Goal: Task Accomplishment & Management: Complete application form

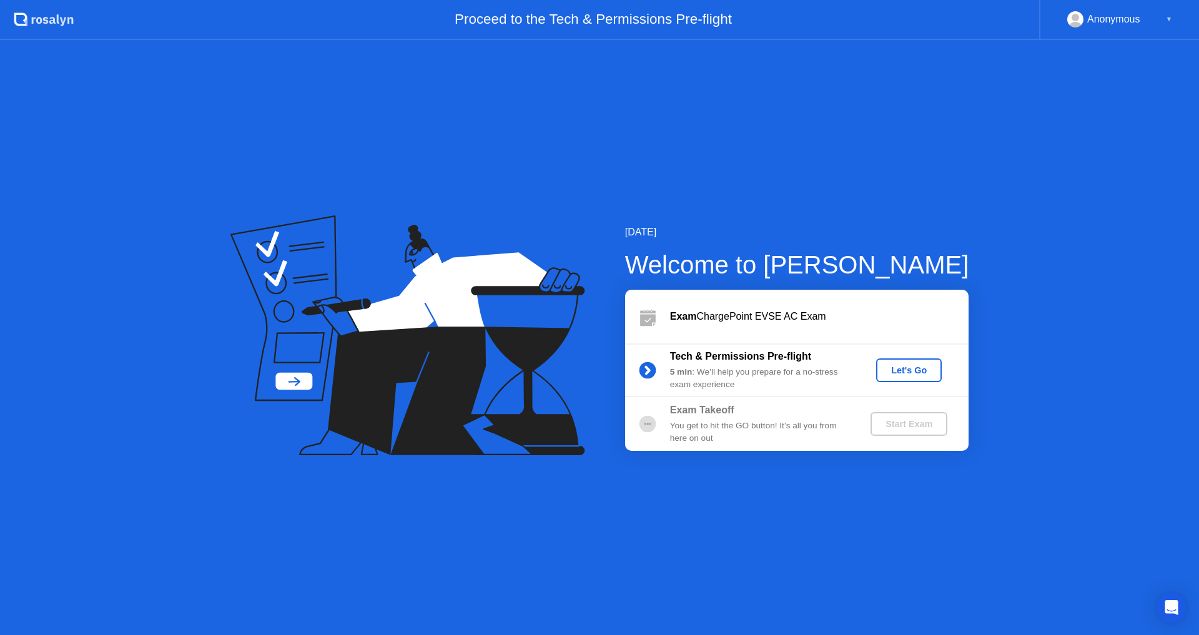
click at [888, 369] on div "Let's Go" at bounding box center [909, 370] width 56 height 10
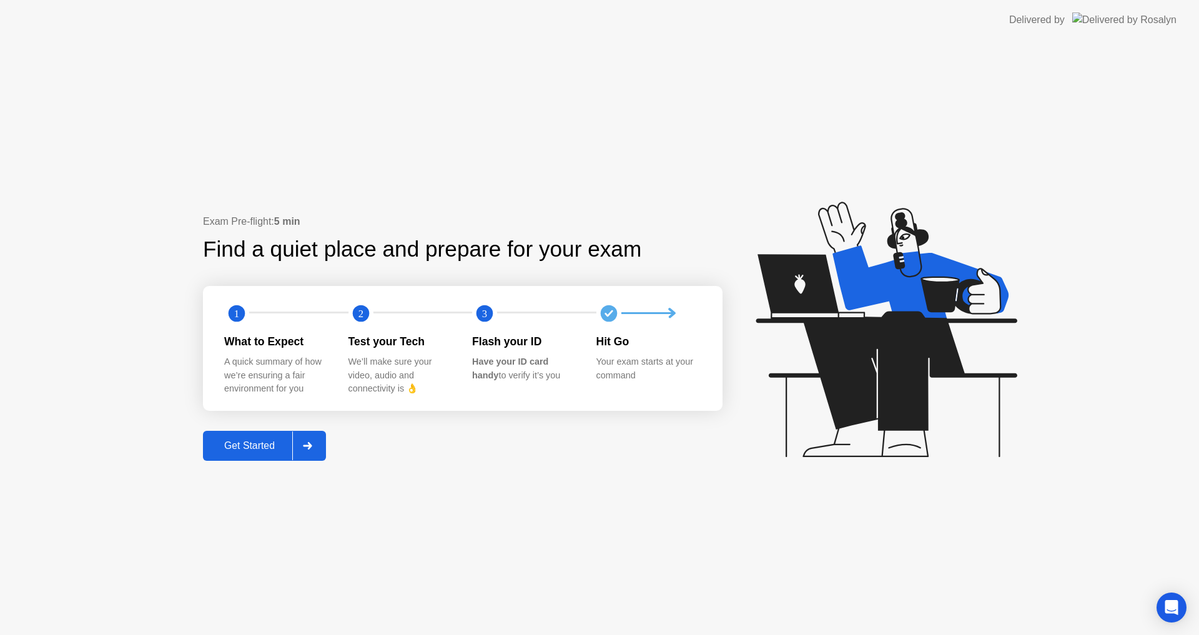
click at [265, 447] on div "Get Started" at bounding box center [250, 445] width 86 height 11
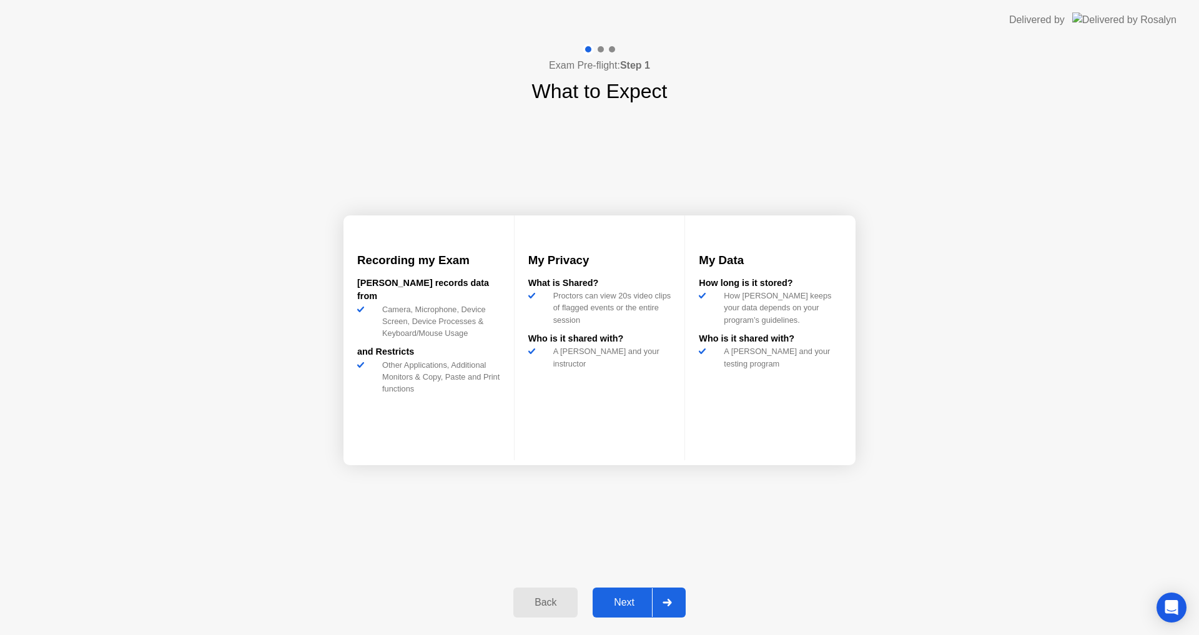
click at [623, 613] on button "Next" at bounding box center [639, 603] width 93 height 30
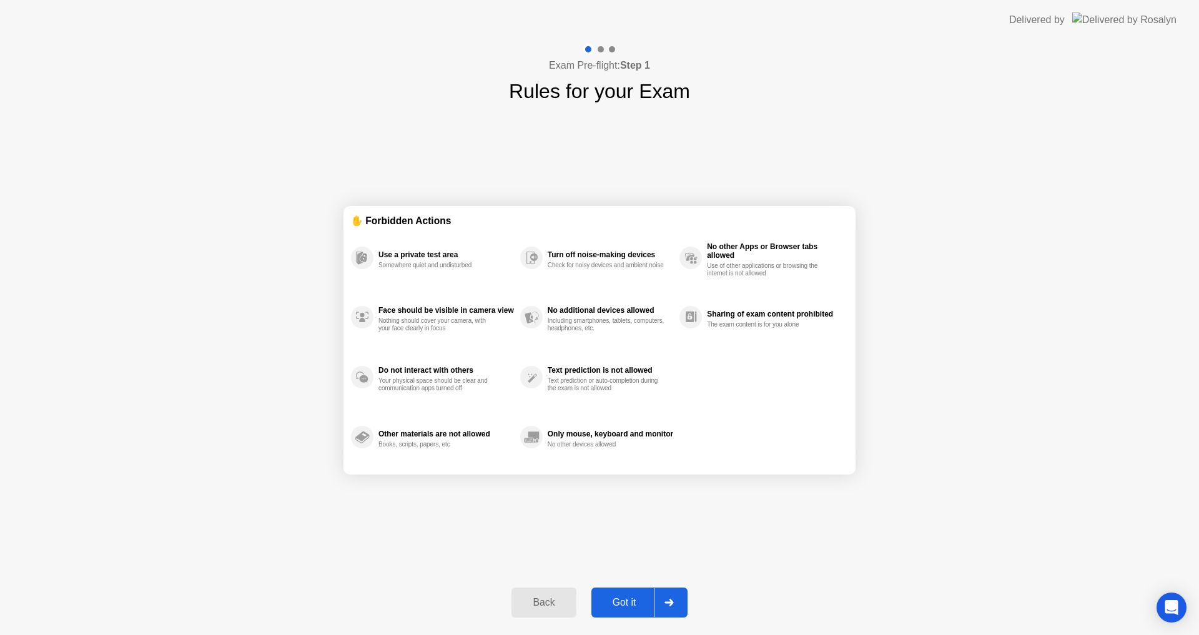
click at [627, 605] on div "Got it" at bounding box center [624, 602] width 59 height 11
select select "**********"
select select "*******"
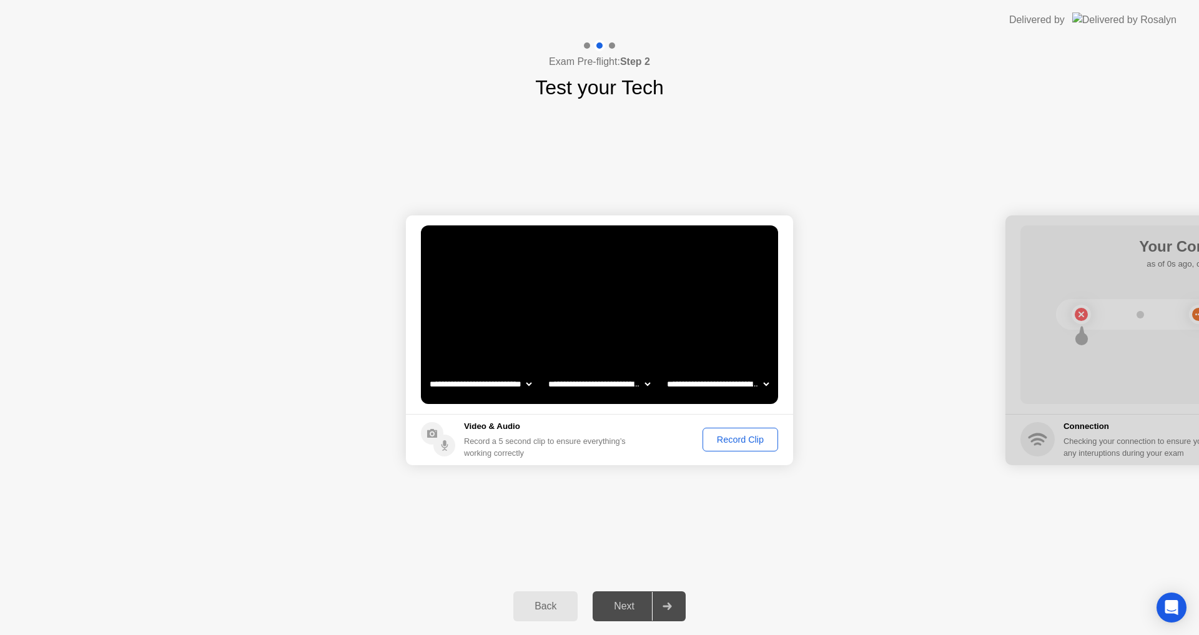
click at [759, 440] on div "Record Clip" at bounding box center [740, 440] width 67 height 10
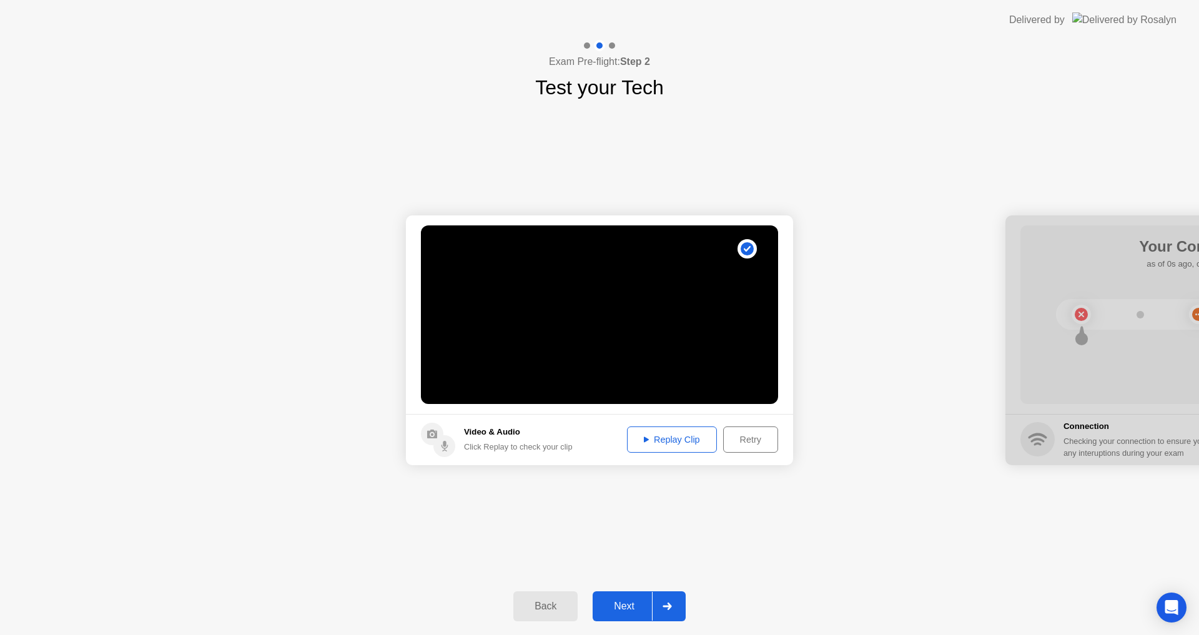
click at [675, 442] on div "Replay Clip" at bounding box center [672, 440] width 81 height 10
click at [627, 608] on div "Next" at bounding box center [625, 606] width 56 height 11
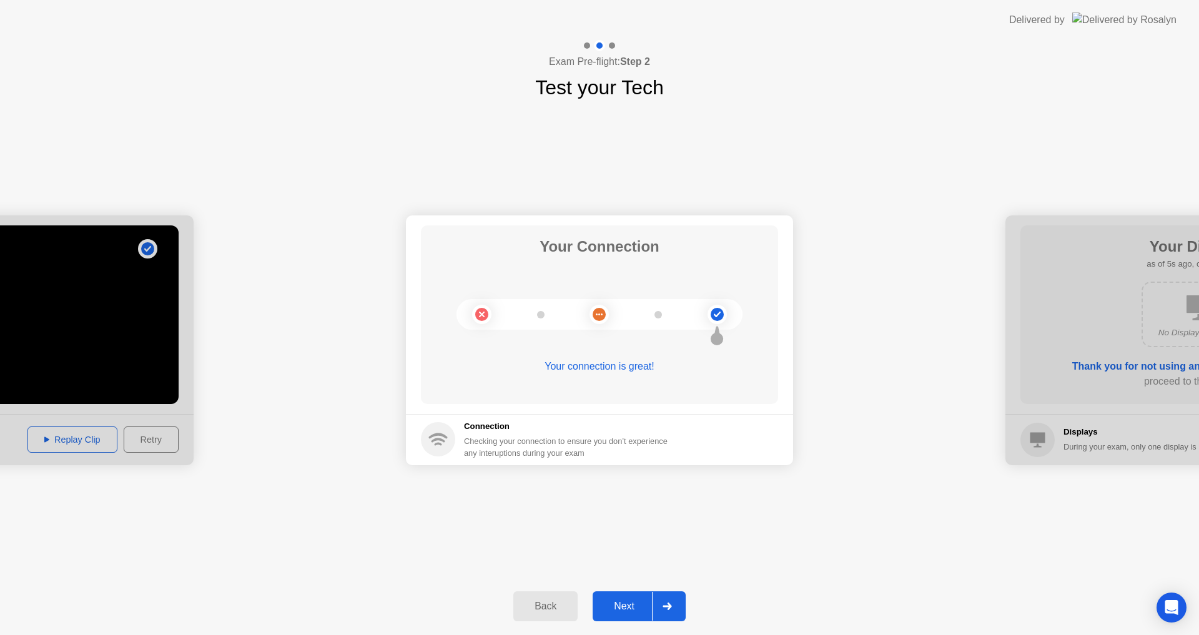
click at [632, 605] on div "Next" at bounding box center [625, 606] width 56 height 11
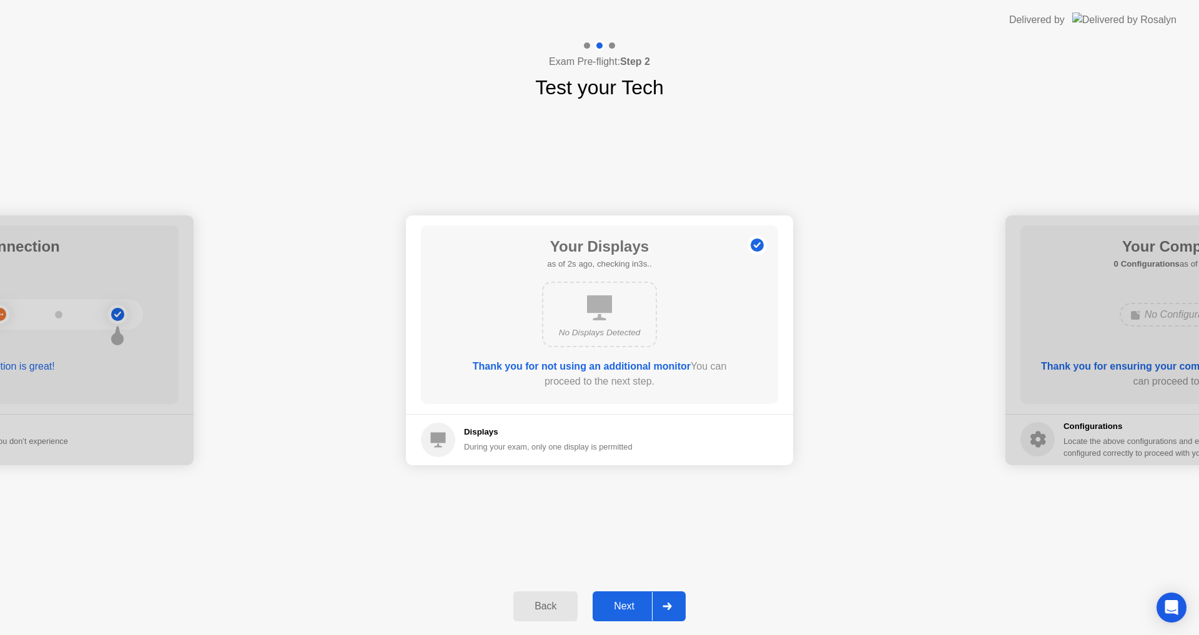
click at [632, 605] on div "Next" at bounding box center [625, 606] width 56 height 11
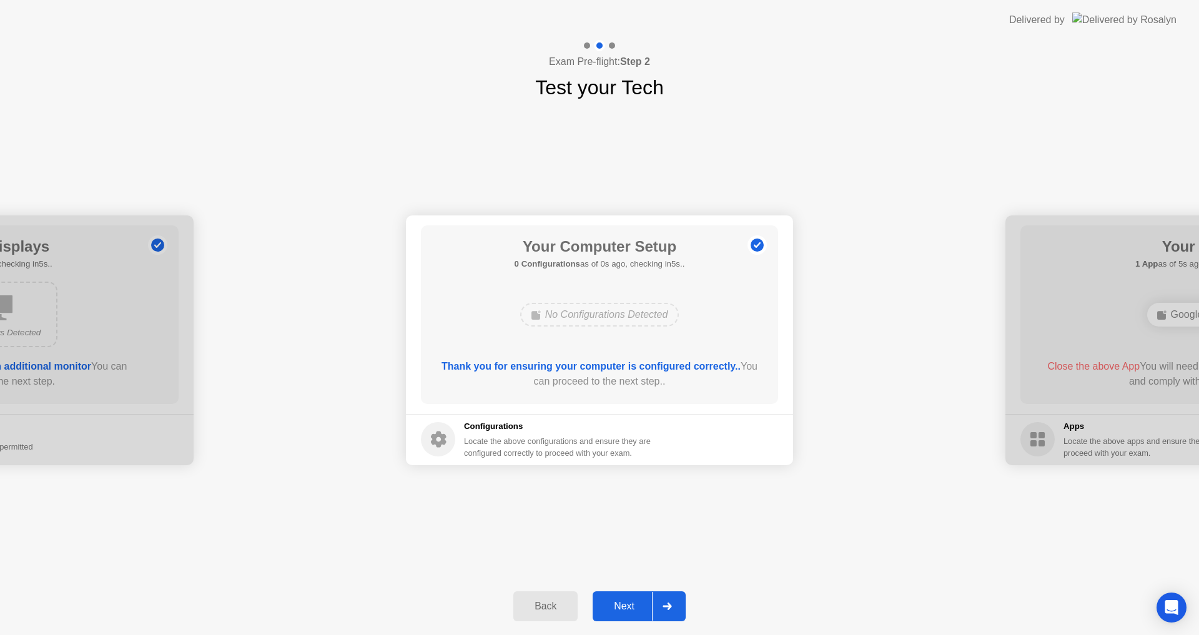
click at [632, 605] on div "Next" at bounding box center [625, 606] width 56 height 11
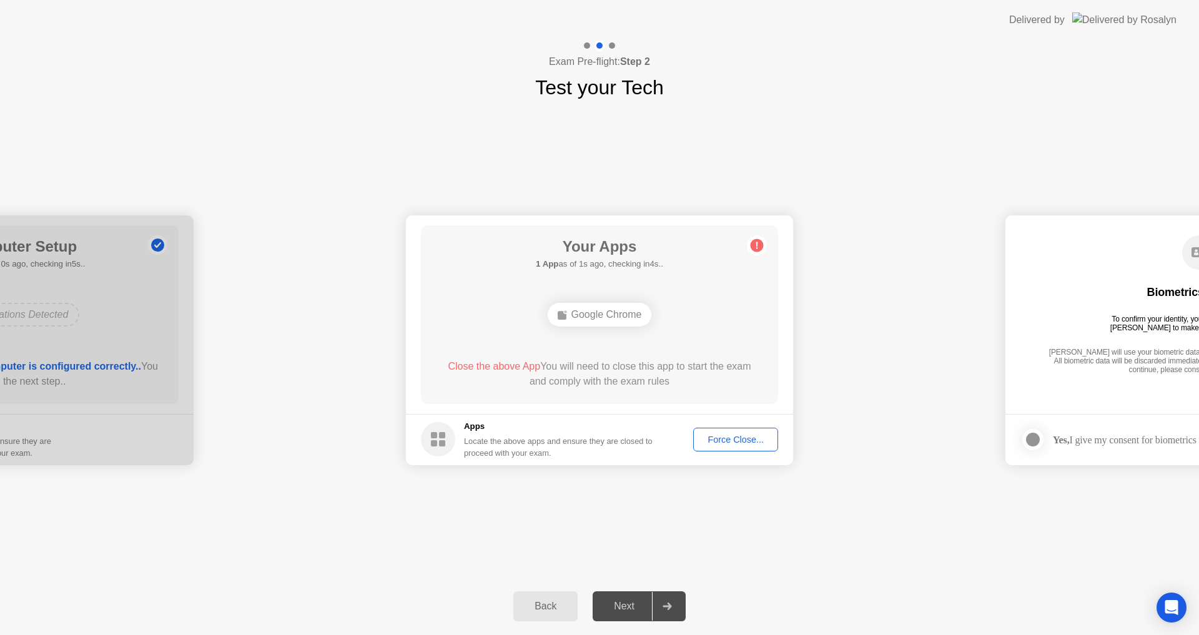
click at [742, 441] on div "Force Close..." at bounding box center [736, 440] width 76 height 10
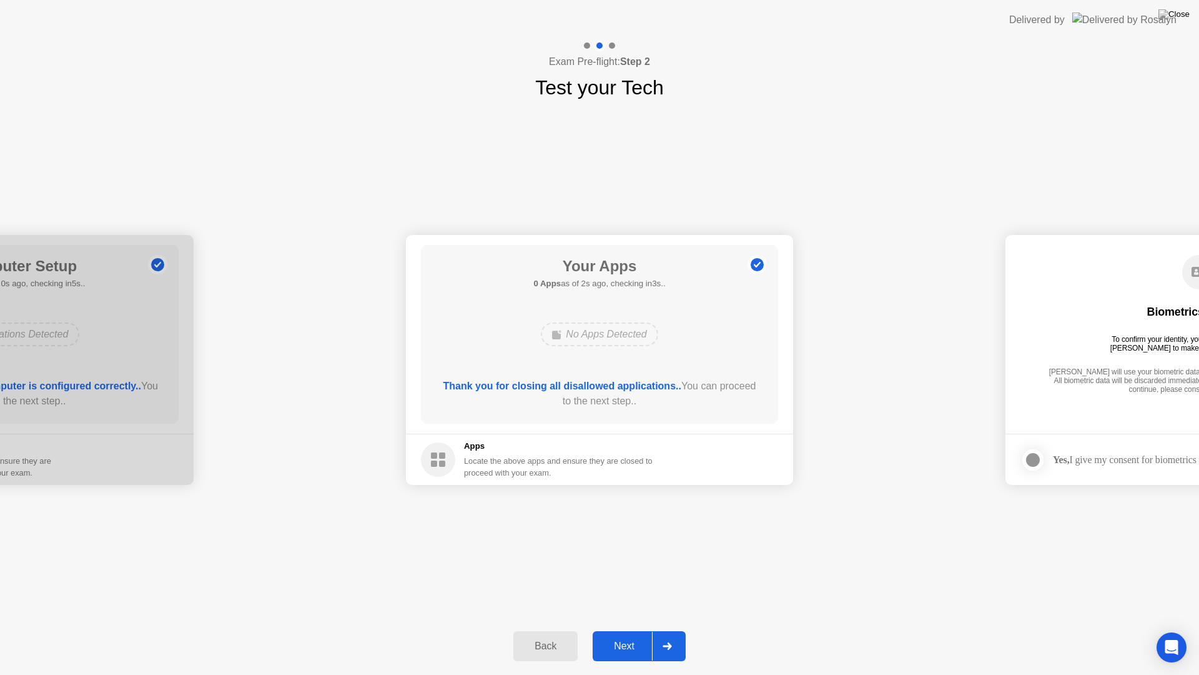
click at [615, 635] on button "Next" at bounding box center [639, 646] width 93 height 30
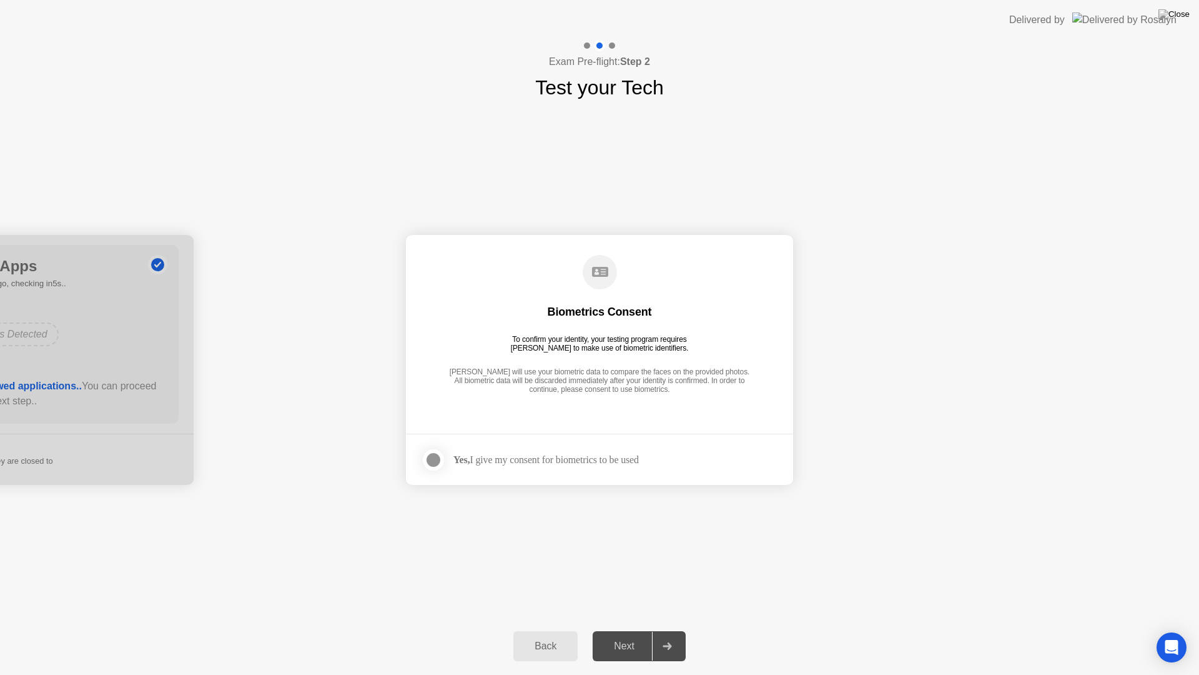
click at [489, 462] on div "Yes, I give my consent for biometrics to be used" at bounding box center [547, 460] width 186 height 12
click at [439, 461] on div at bounding box center [433, 459] width 15 height 15
click at [638, 635] on div "Next" at bounding box center [625, 645] width 56 height 11
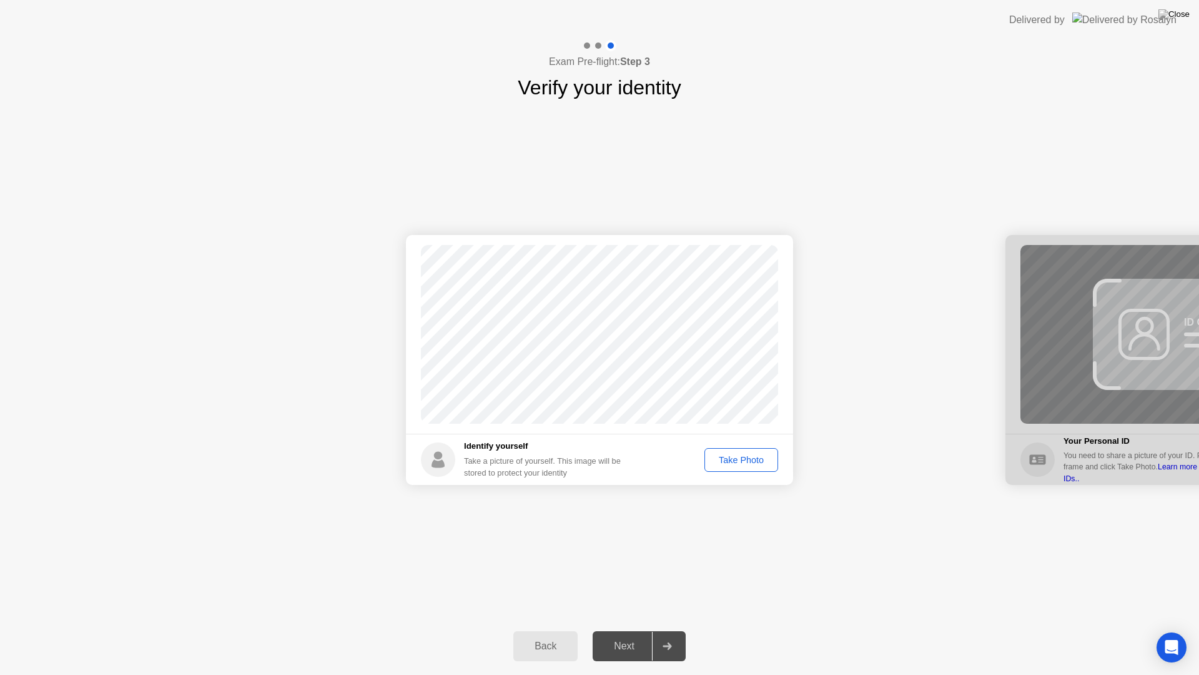
click at [738, 460] on div "Take Photo" at bounding box center [741, 460] width 65 height 10
drag, startPoint x: 631, startPoint y: 654, endPoint x: 662, endPoint y: 644, distance: 32.8
click at [632, 635] on button "Next" at bounding box center [639, 646] width 93 height 30
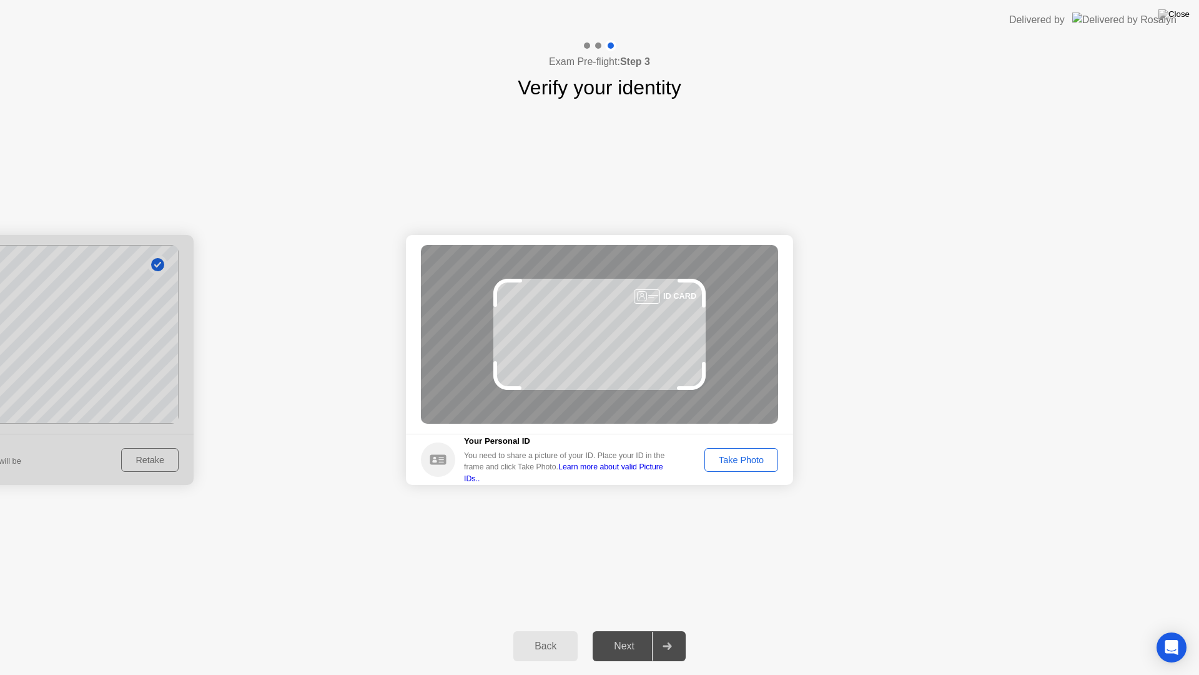
click at [733, 460] on div "Take Photo" at bounding box center [741, 460] width 65 height 10
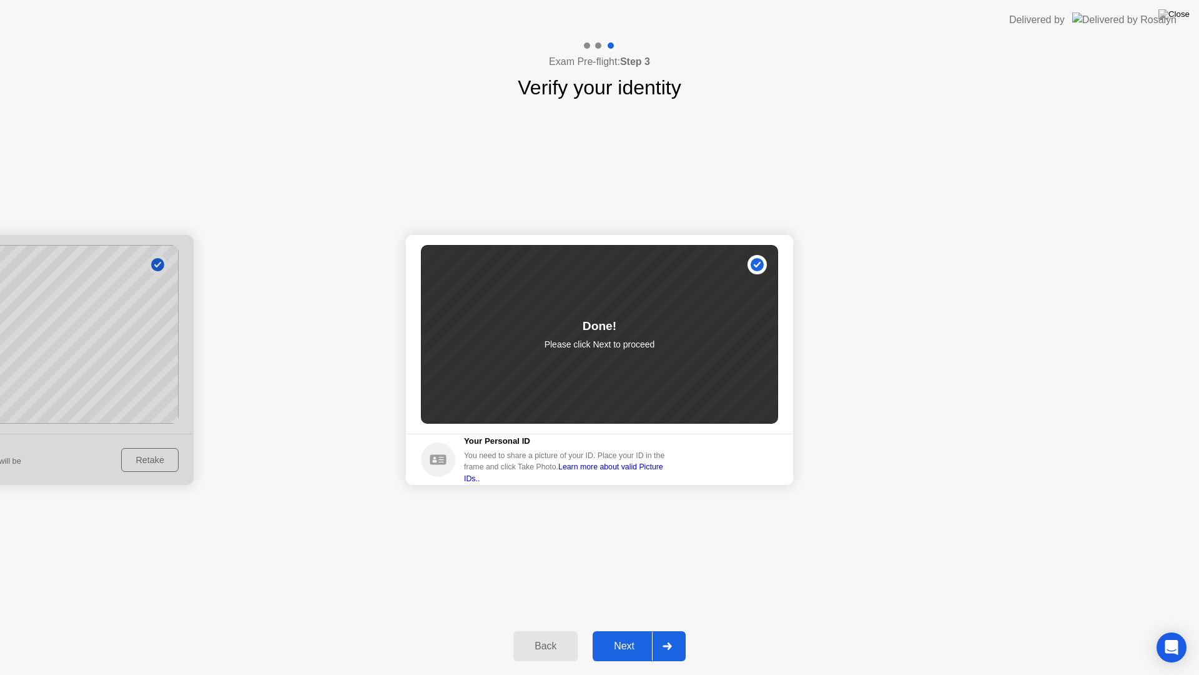
click at [634, 635] on div "Next" at bounding box center [625, 645] width 56 height 11
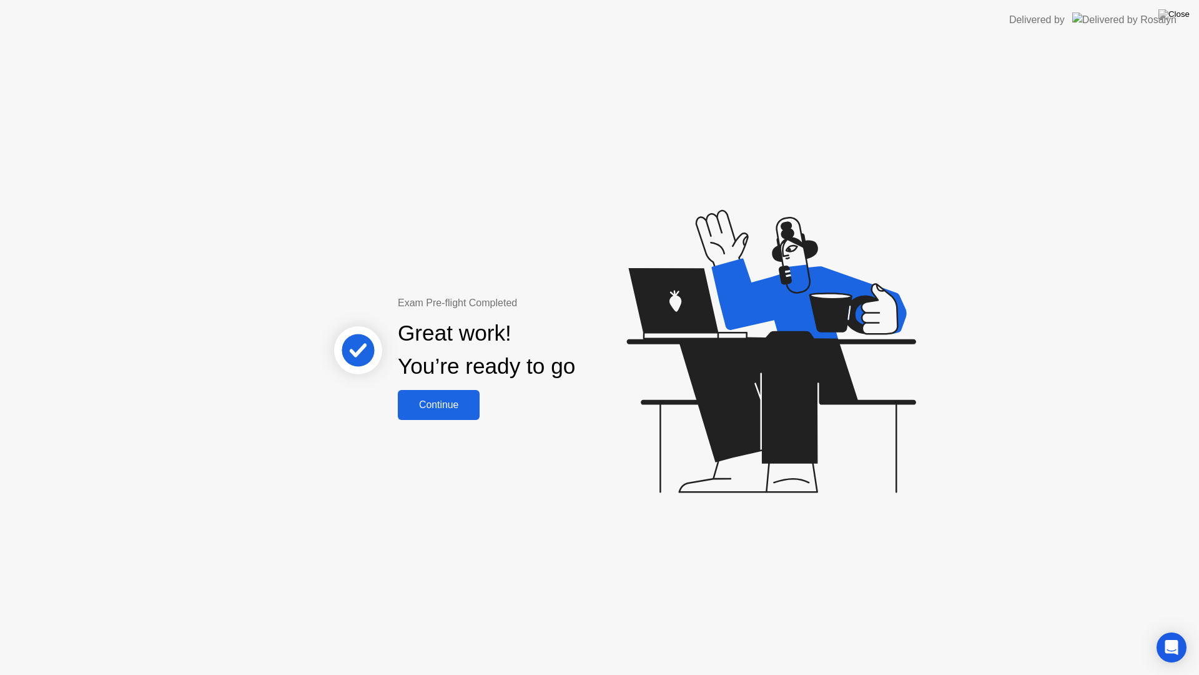
click at [445, 406] on div "Continue" at bounding box center [439, 404] width 74 height 11
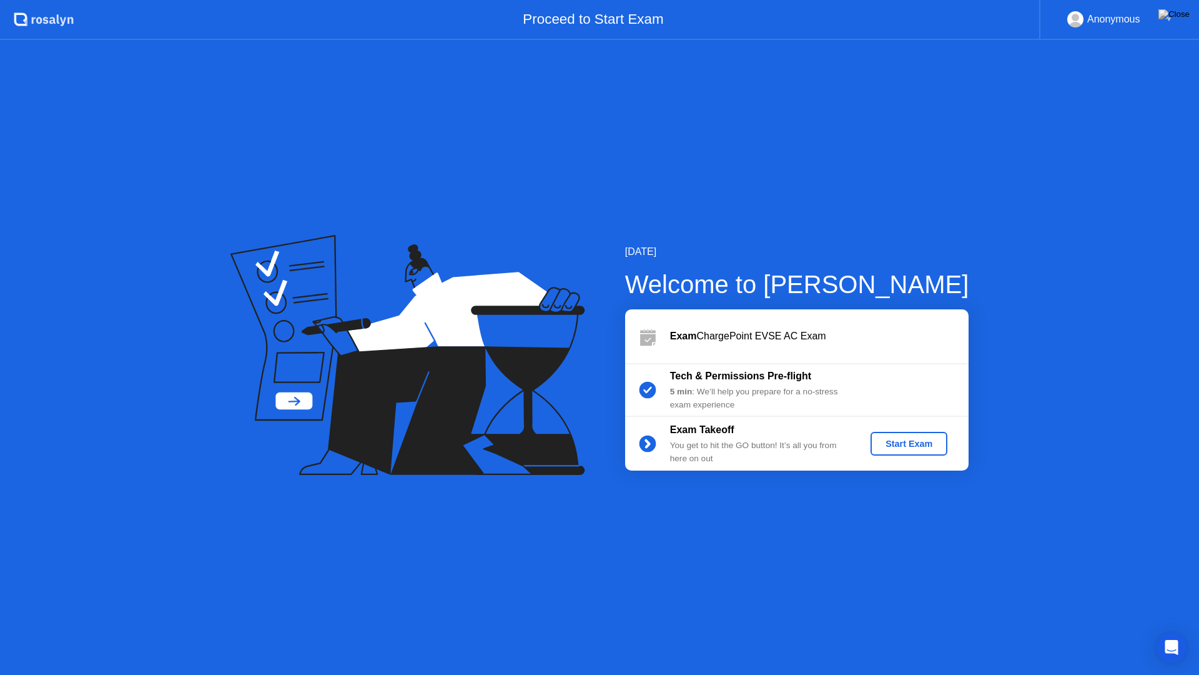
click at [908, 449] on div "Start Exam" at bounding box center [909, 444] width 67 height 10
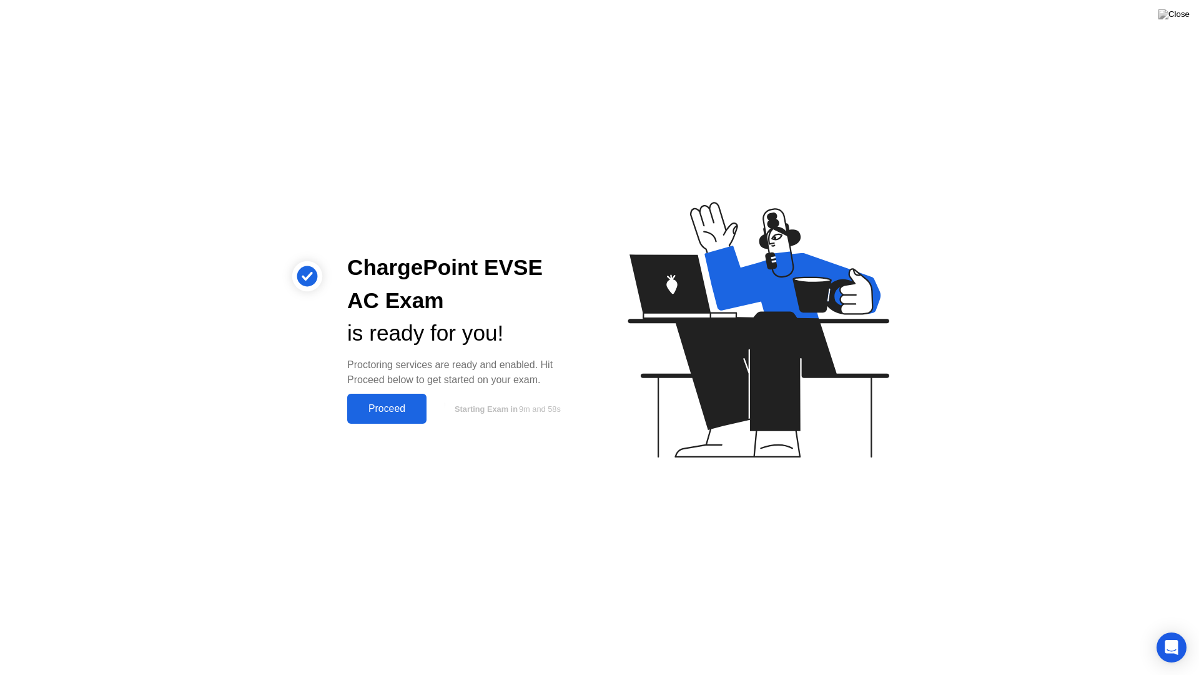
click at [411, 417] on button "Proceed" at bounding box center [386, 409] width 79 height 30
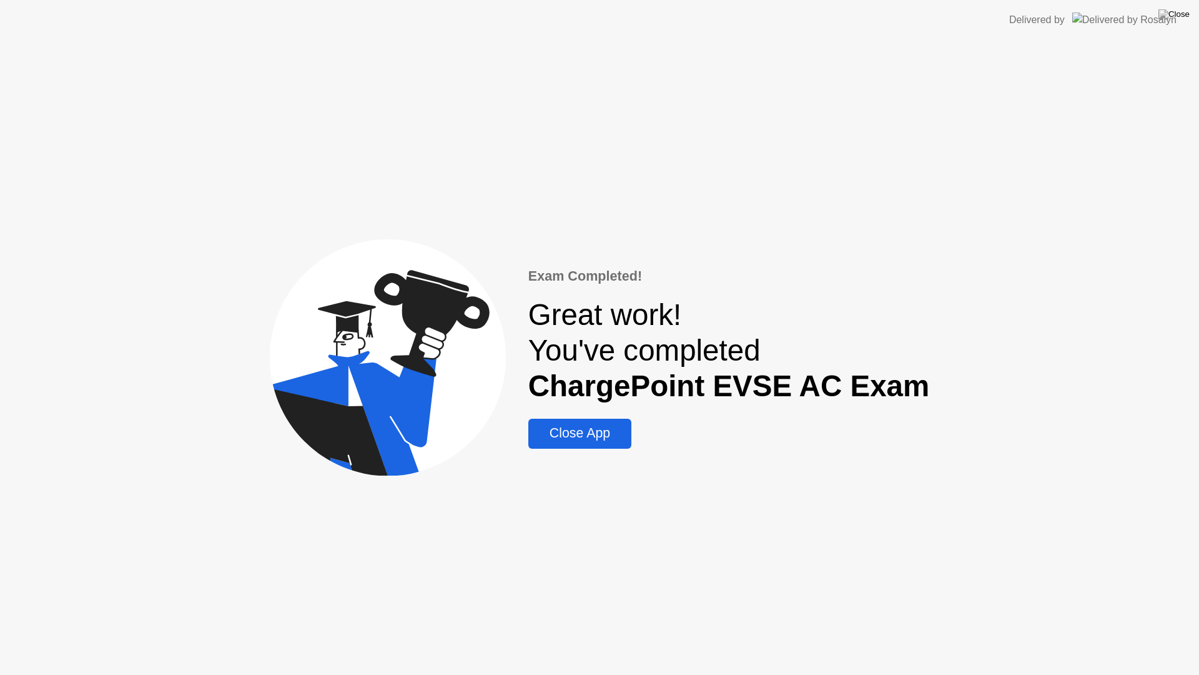
click at [565, 446] on button "Close App" at bounding box center [580, 434] width 103 height 30
